Goal: Book appointment/travel/reservation

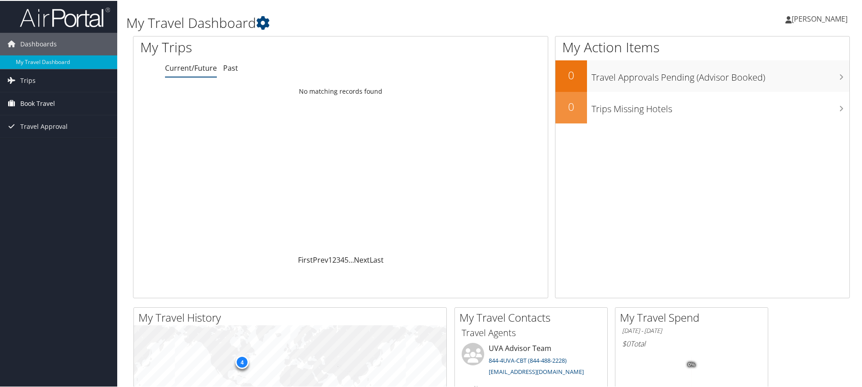
click at [29, 105] on span "Book Travel" at bounding box center [37, 102] width 35 height 23
click at [64, 147] on link "Book/Manage Online Trips" at bounding box center [58, 148] width 117 height 14
